Goal: Task Accomplishment & Management: Use online tool/utility

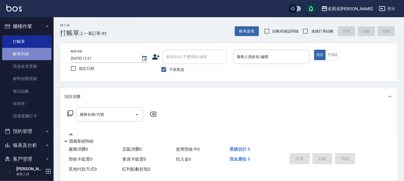
click at [43, 50] on link "帳單列表" at bounding box center [26, 54] width 49 height 12
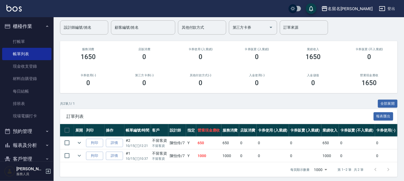
scroll to position [49, 0]
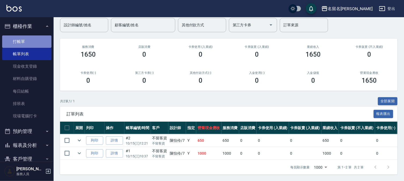
click at [36, 40] on link "打帳單" at bounding box center [26, 41] width 49 height 12
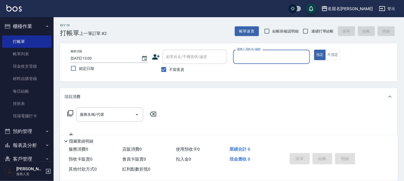
click at [282, 56] on input "服務人員姓名/編號" at bounding box center [272, 56] width 72 height 9
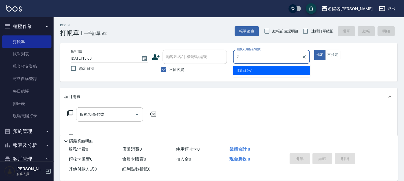
type input "陳怡伶-7"
type button "true"
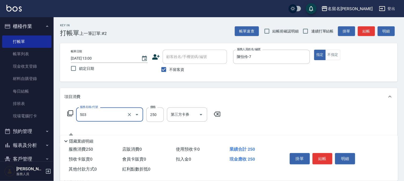
type input "指定洗髮(503)"
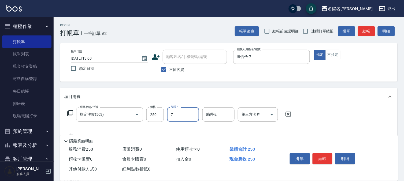
type input "陳怡伶-7"
click at [322, 157] on button "結帳" at bounding box center [323, 158] width 20 height 11
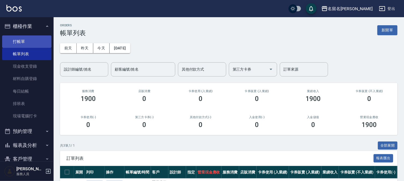
click at [29, 38] on link "打帳單" at bounding box center [26, 41] width 49 height 12
